Goal: Information Seeking & Learning: Learn about a topic

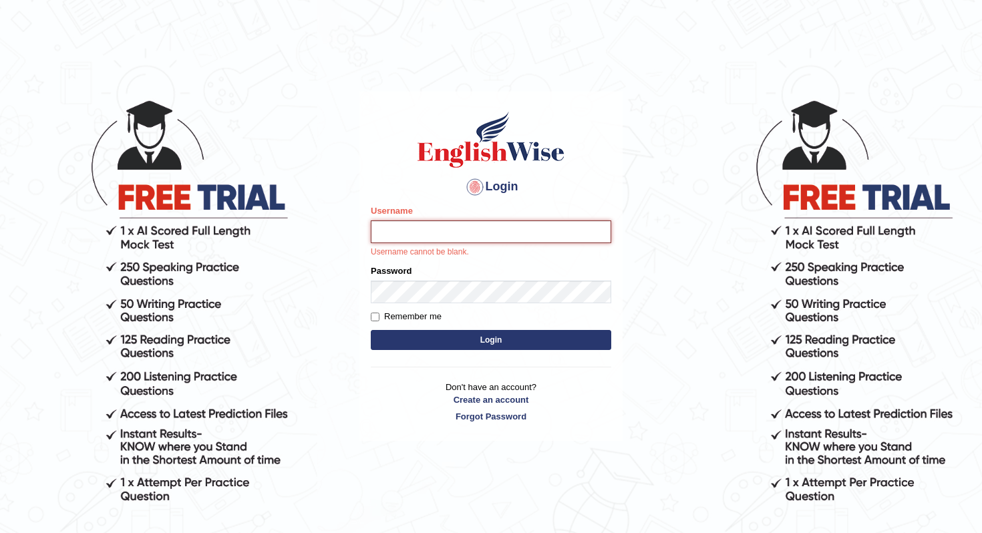
click at [427, 237] on input "Username" at bounding box center [491, 231] width 240 height 23
type input "Christinajoshi"
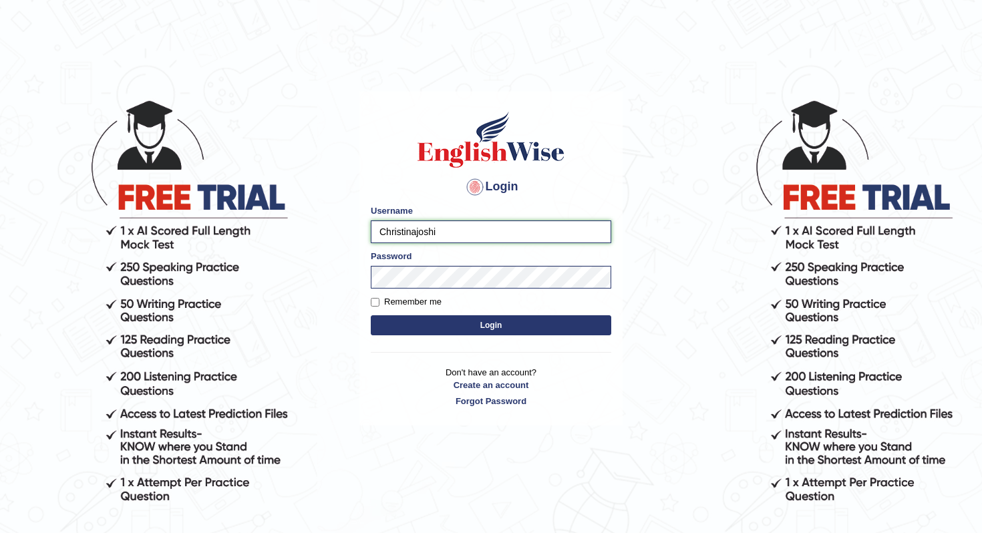
click at [371, 315] on button "Login" at bounding box center [491, 325] width 240 height 20
click at [375, 303] on input "Remember me" at bounding box center [375, 302] width 9 height 9
checkbox input "true"
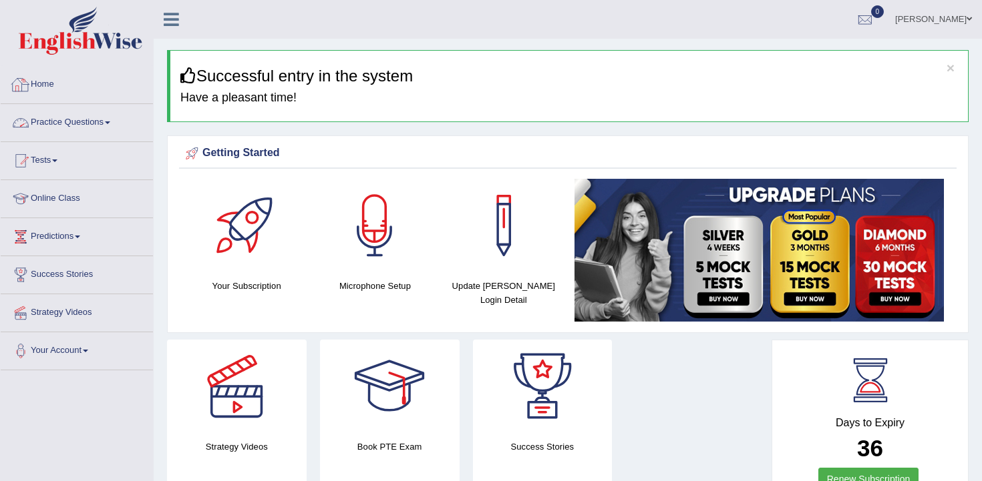
click at [103, 120] on link "Practice Questions" at bounding box center [77, 120] width 152 height 33
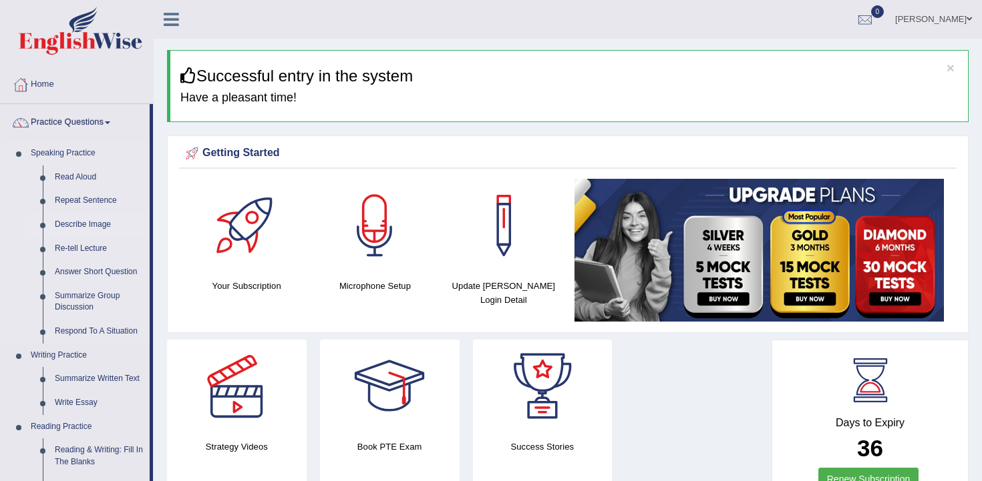
click at [88, 226] on link "Describe Image" at bounding box center [99, 225] width 101 height 24
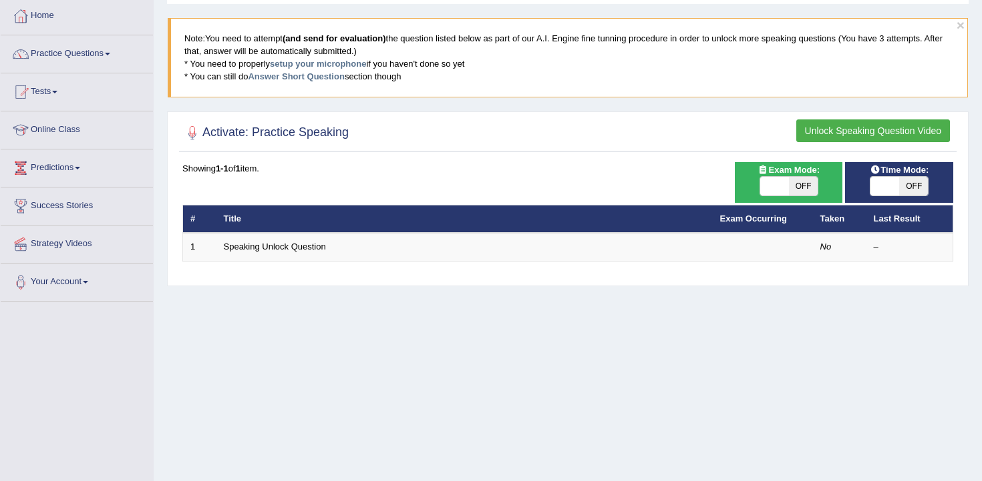
scroll to position [79, 0]
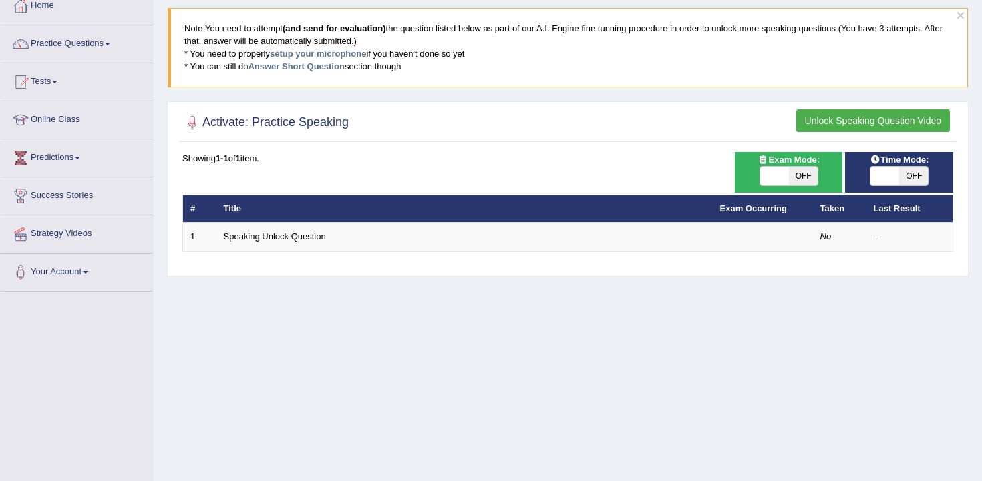
click at [924, 176] on span "OFF" at bounding box center [913, 176] width 29 height 19
checkbox input "true"
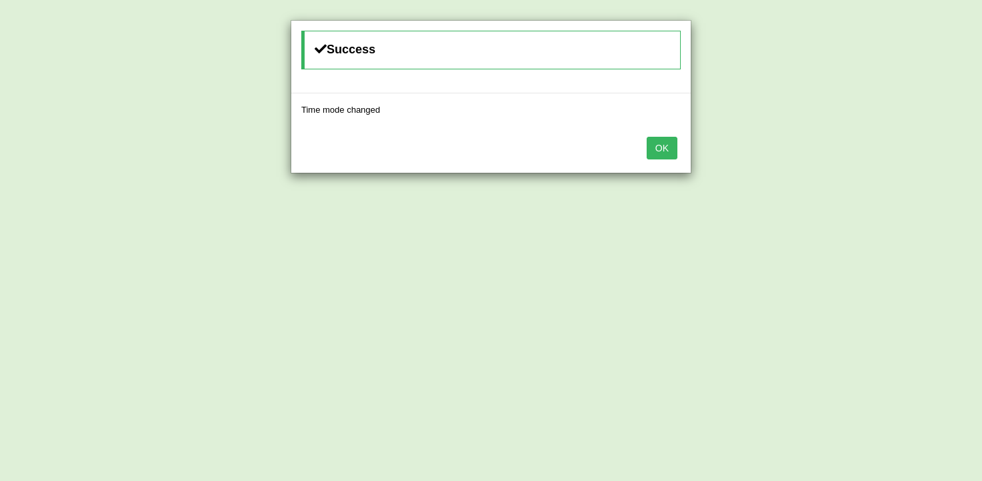
click at [674, 141] on button "OK" at bounding box center [661, 148] width 31 height 23
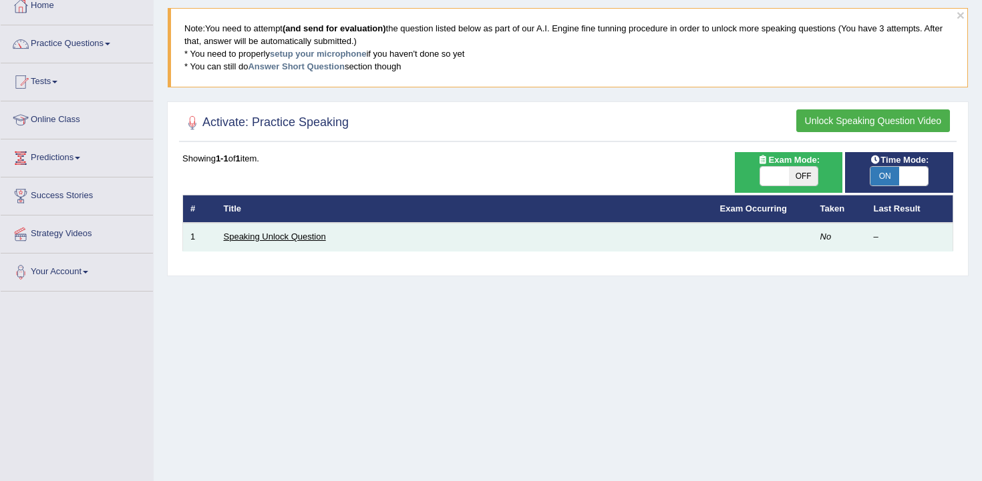
click at [311, 238] on link "Speaking Unlock Question" at bounding box center [275, 237] width 102 height 10
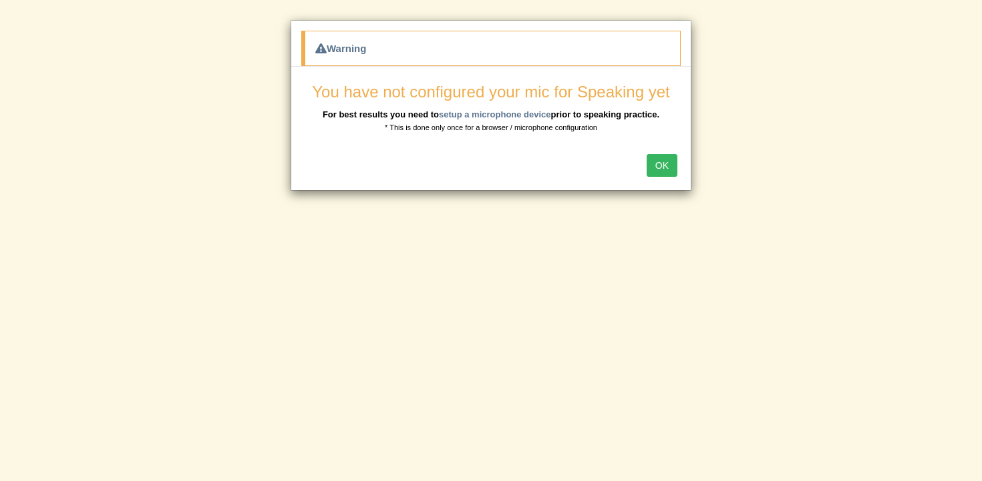
click at [663, 164] on button "OK" at bounding box center [661, 165] width 31 height 23
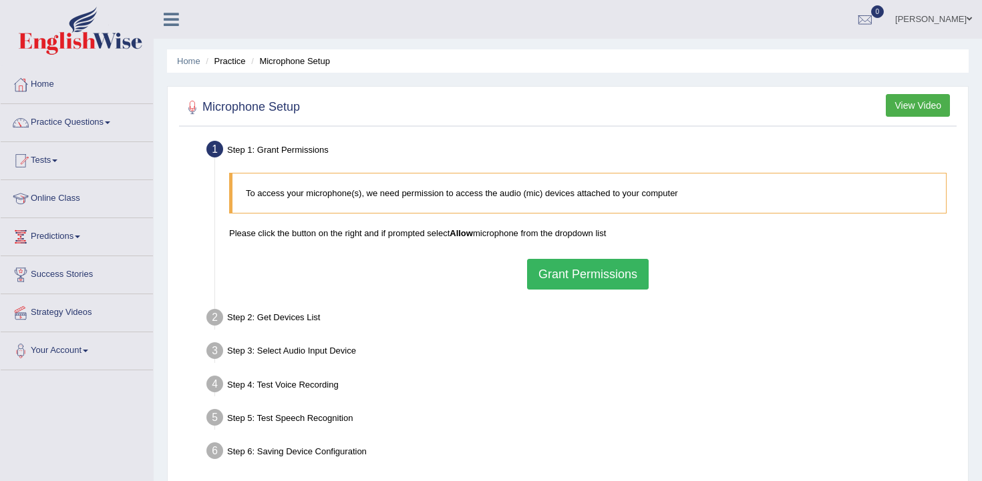
click at [587, 274] on button "Grant Permissions" at bounding box center [588, 274] width 122 height 31
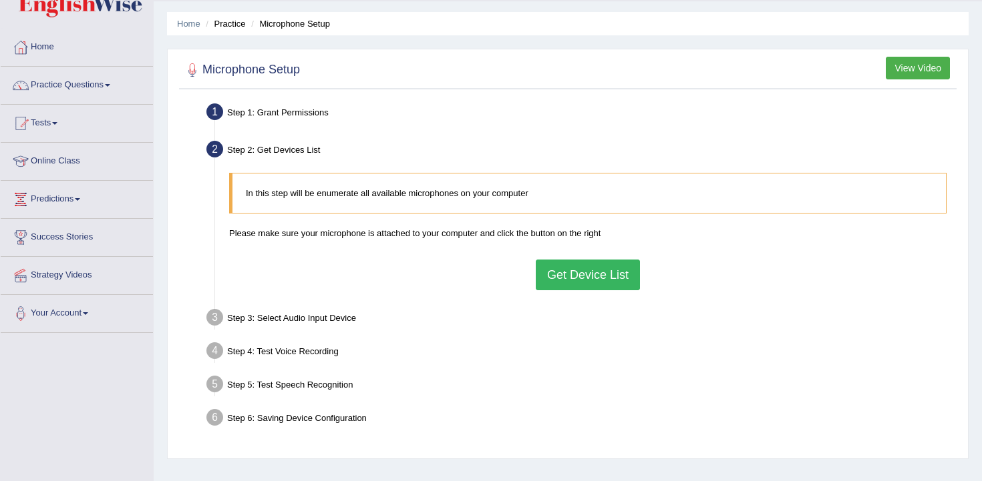
scroll to position [39, 0]
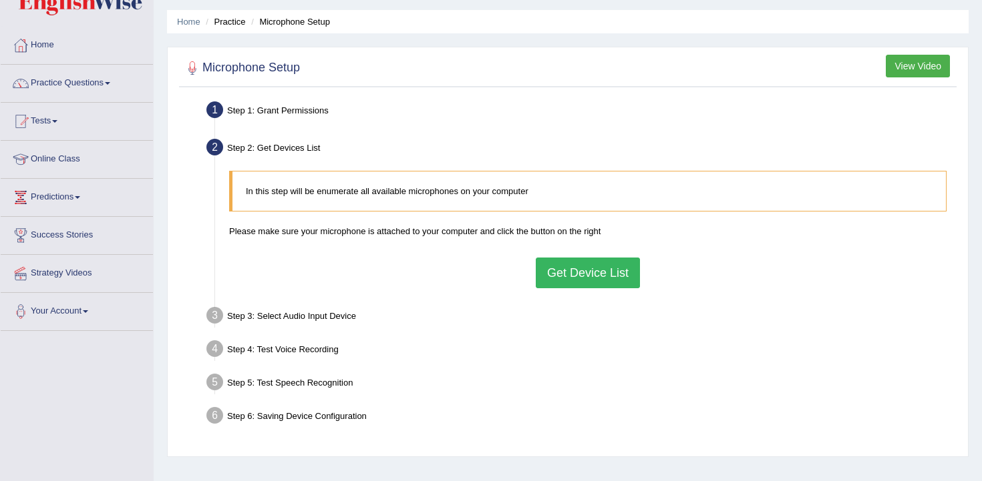
click at [574, 271] on button "Get Device List" at bounding box center [588, 273] width 104 height 31
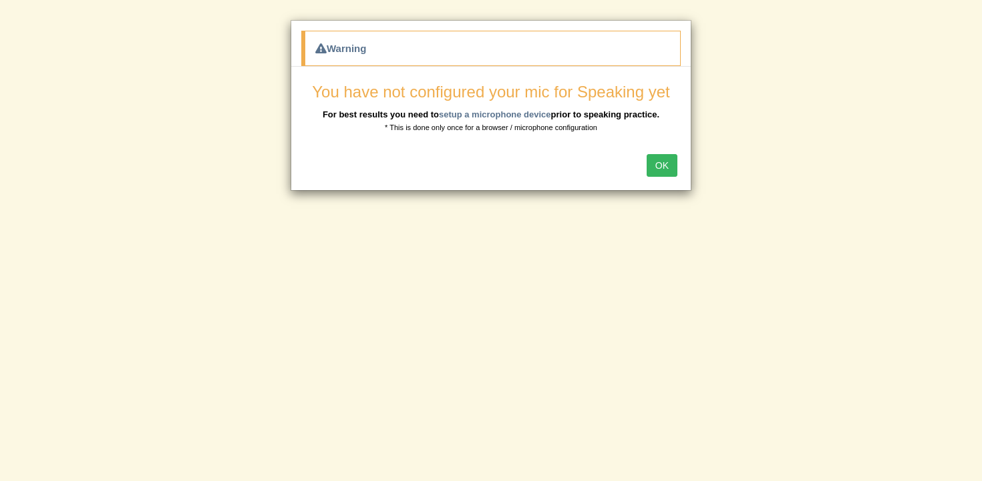
click at [655, 156] on button "OK" at bounding box center [661, 165] width 31 height 23
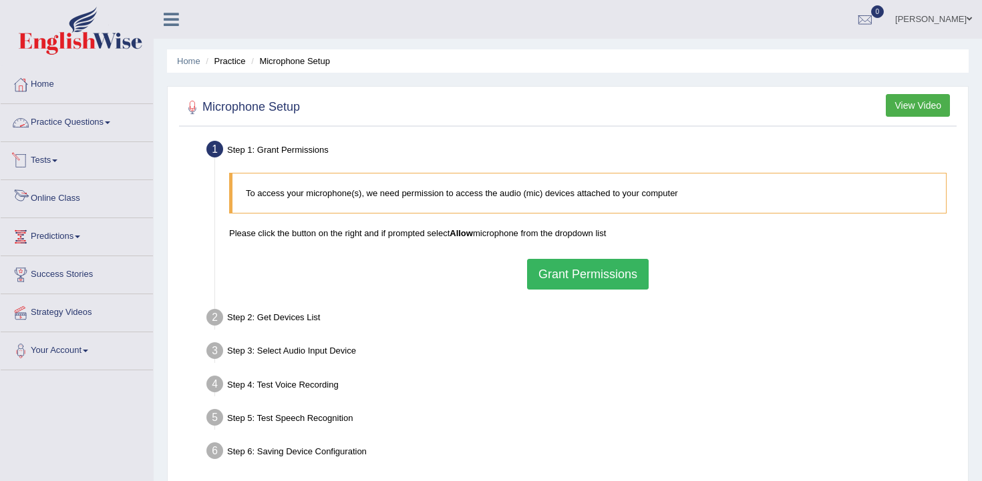
click at [100, 122] on link "Practice Questions" at bounding box center [77, 120] width 152 height 33
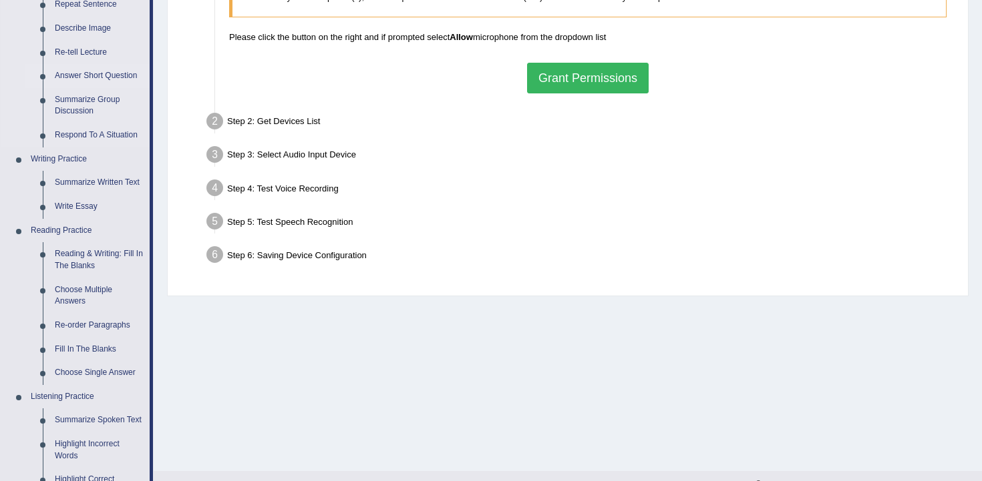
scroll to position [198, 0]
click at [106, 180] on link "Summarize Written Text" at bounding box center [99, 182] width 101 height 24
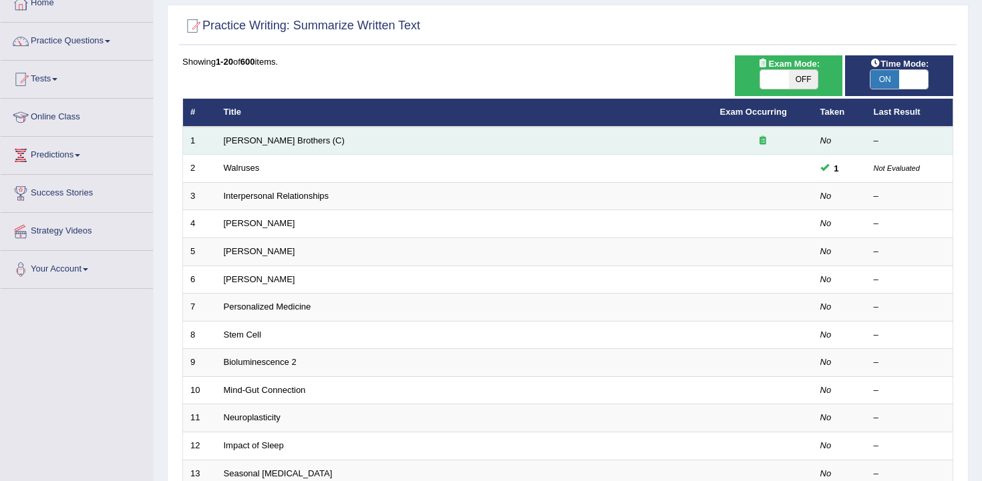
scroll to position [82, 0]
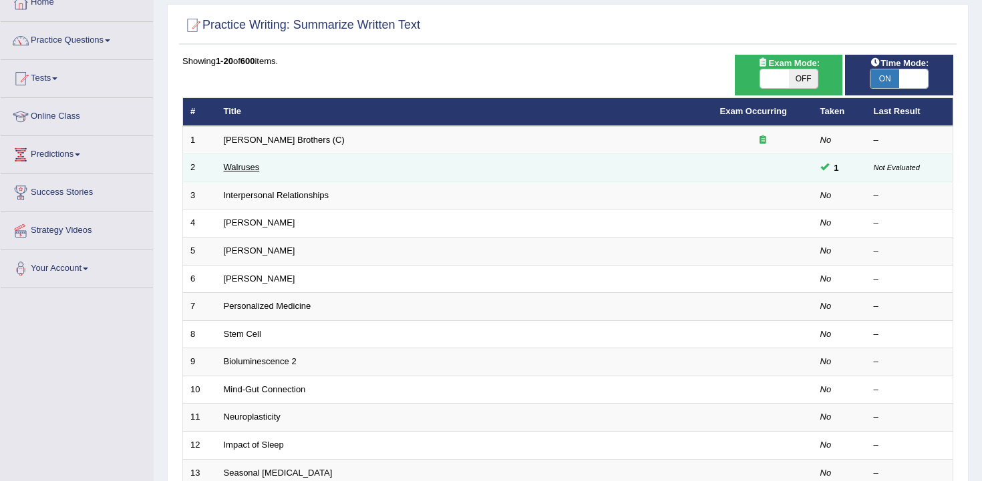
click at [236, 168] on link "Walruses" at bounding box center [242, 167] width 36 height 10
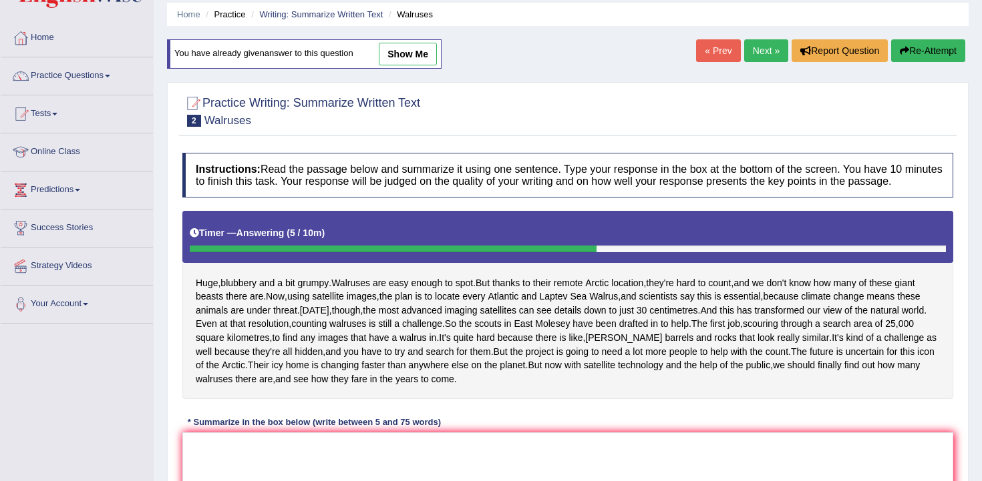
scroll to position [55, 0]
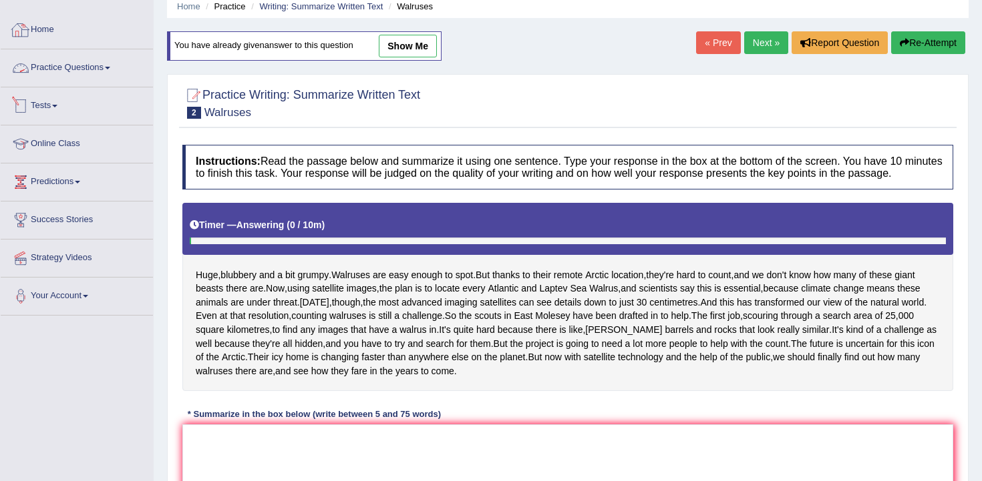
click at [91, 70] on link "Practice Questions" at bounding box center [77, 65] width 152 height 33
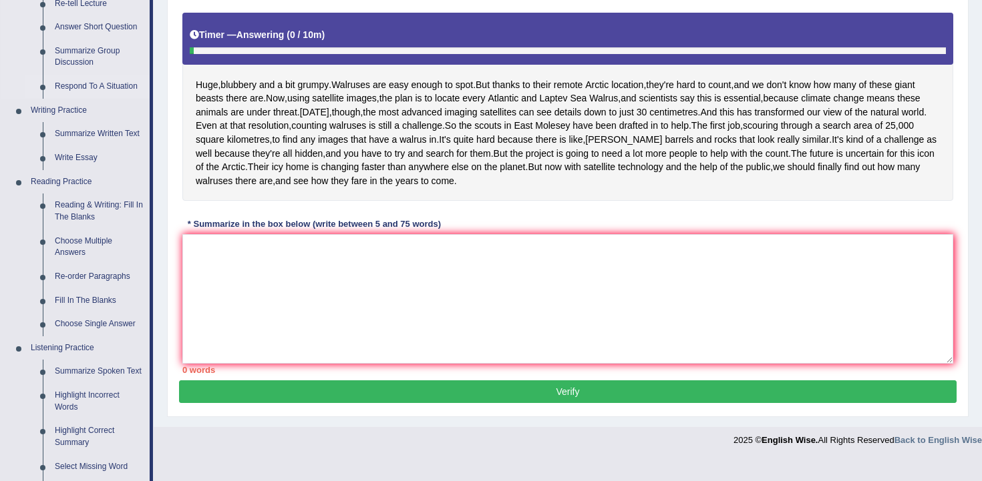
scroll to position [268, 0]
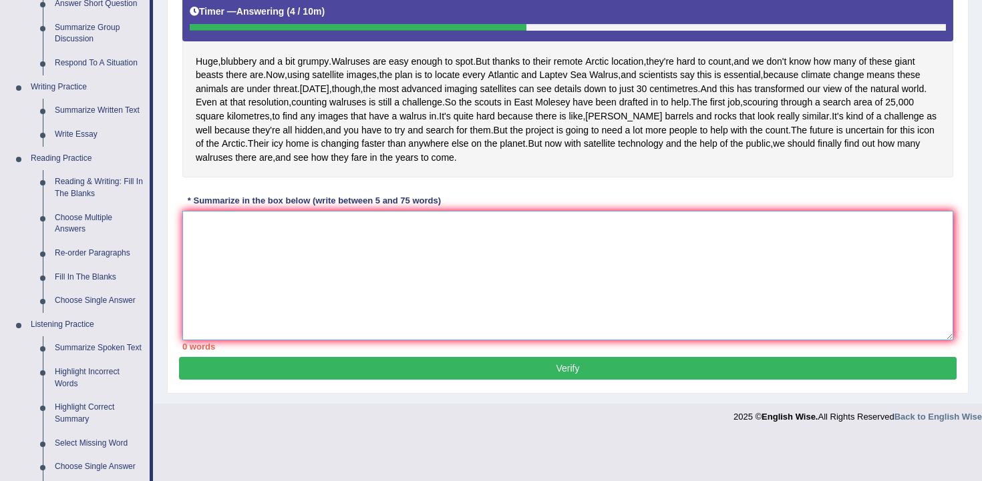
click at [335, 311] on textarea at bounding box center [567, 276] width 771 height 130
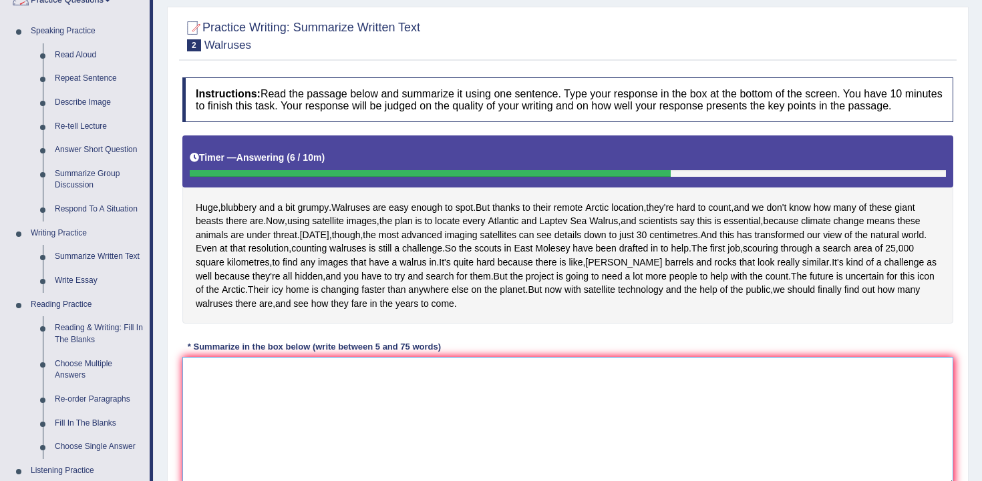
scroll to position [615, 0]
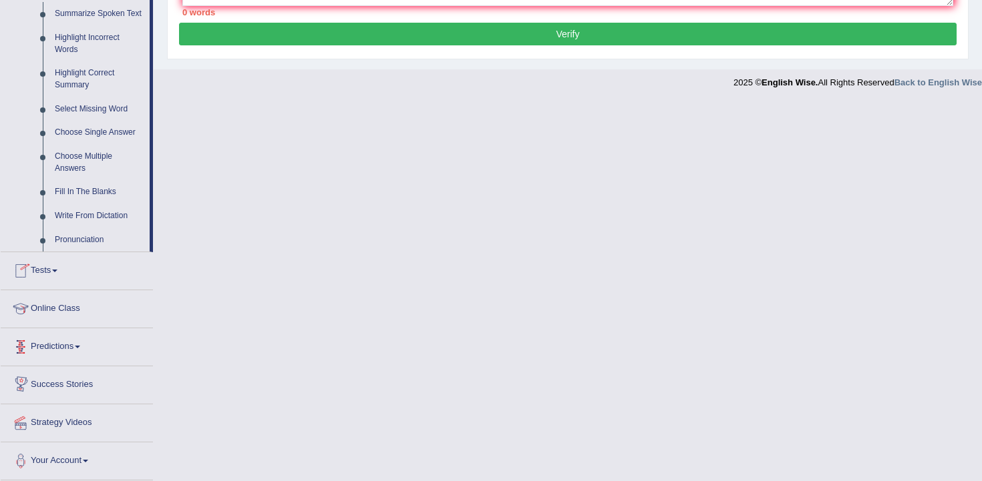
click at [54, 267] on link "Tests" at bounding box center [77, 268] width 152 height 33
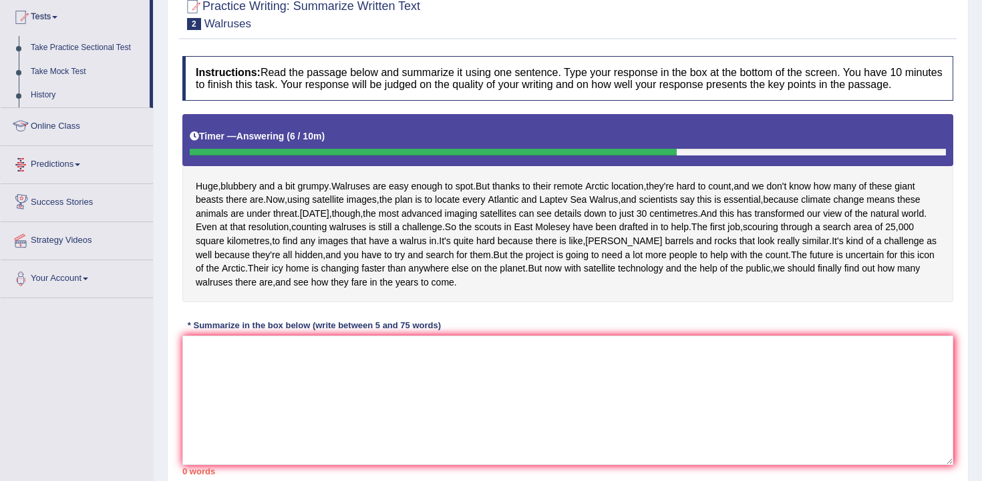
scroll to position [0, 0]
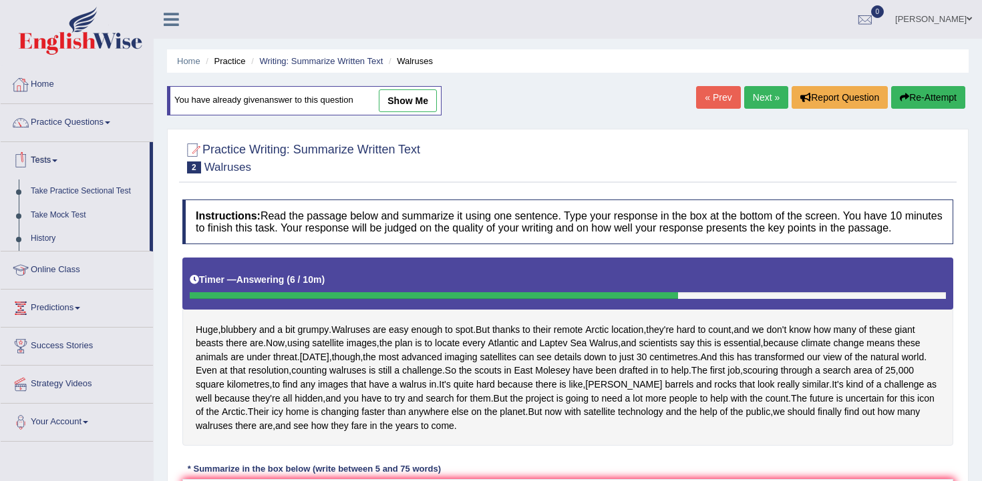
click at [40, 82] on link "Home" at bounding box center [77, 82] width 152 height 33
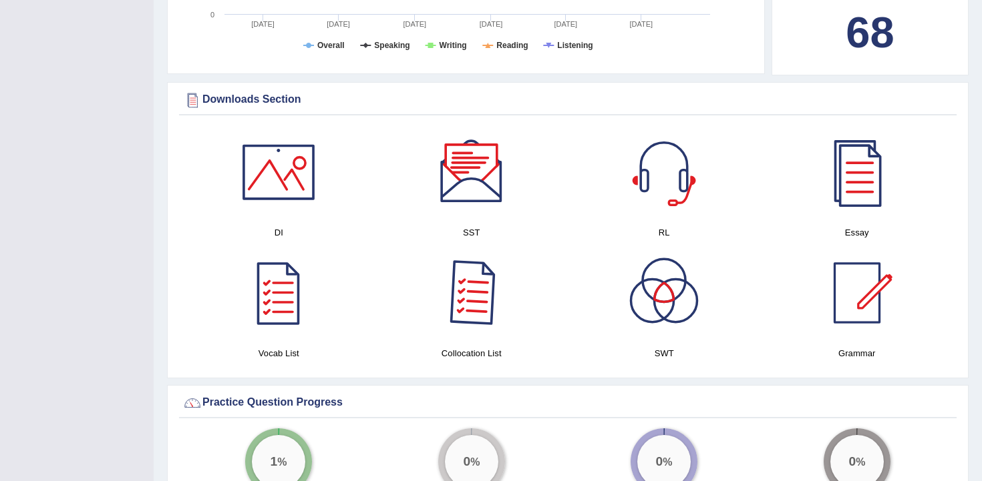
scroll to position [612, 0]
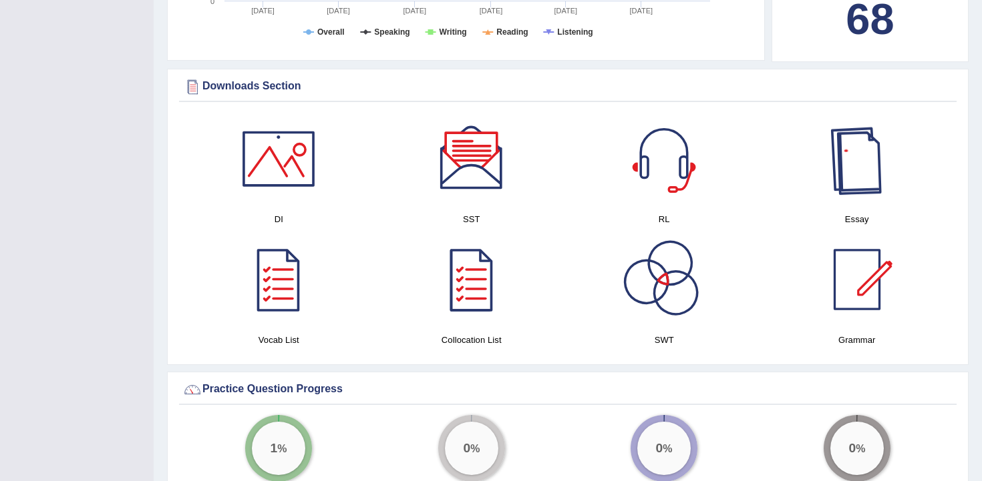
click at [663, 278] on div at bounding box center [663, 279] width 93 height 93
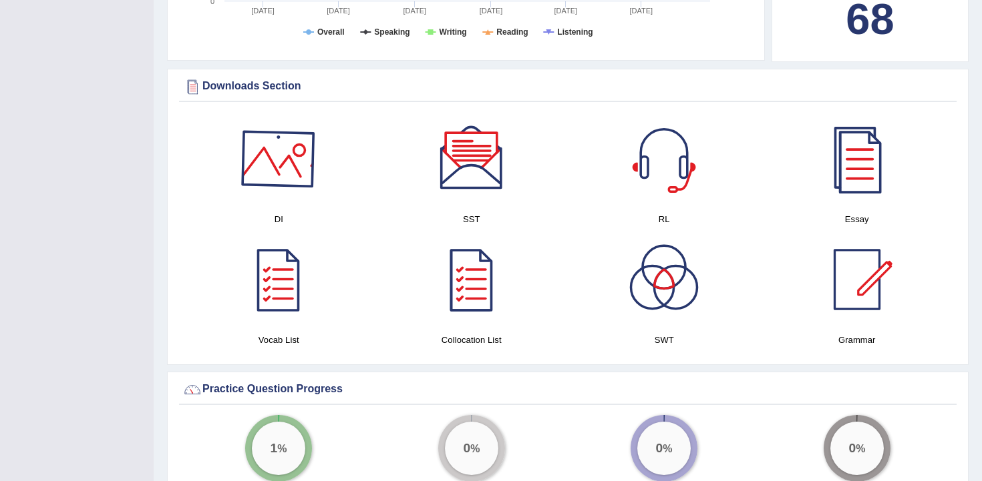
click at [284, 147] on div at bounding box center [278, 158] width 93 height 93
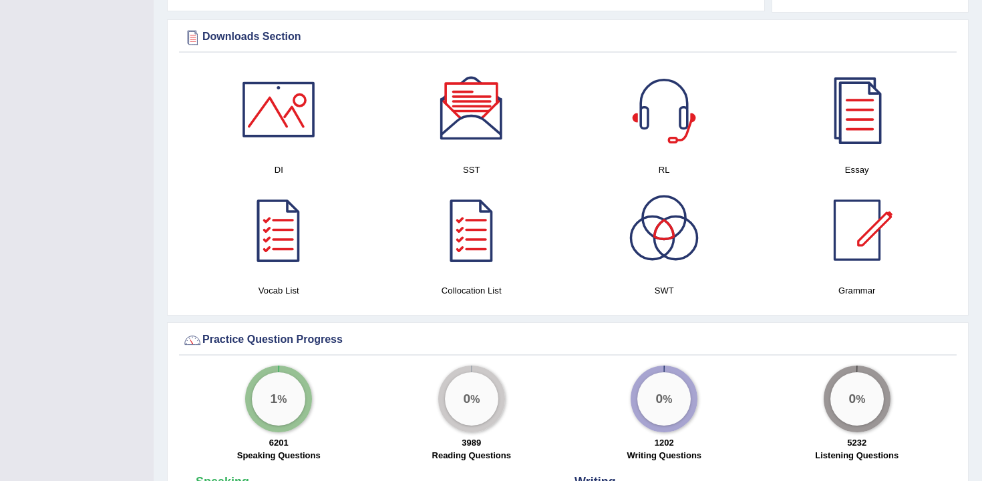
scroll to position [657, 0]
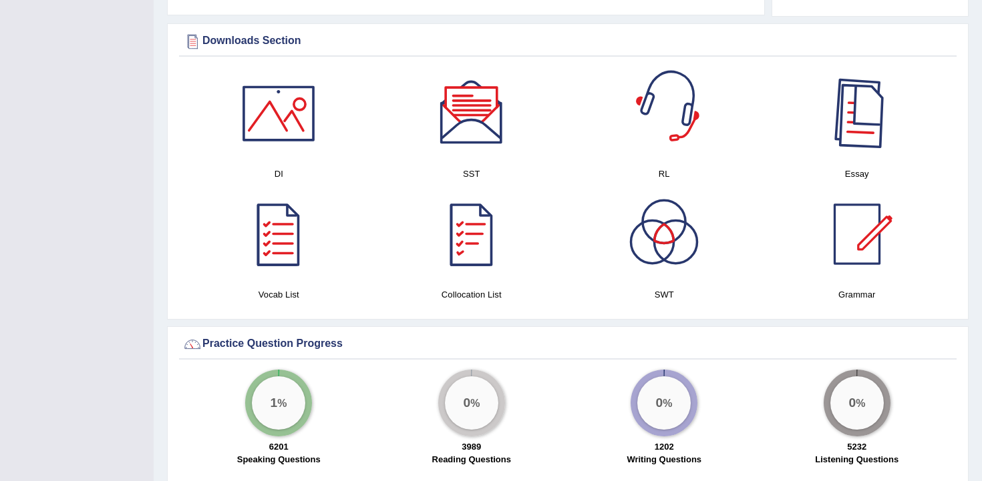
click at [849, 151] on div at bounding box center [856, 113] width 93 height 93
